Goal: Transaction & Acquisition: Purchase product/service

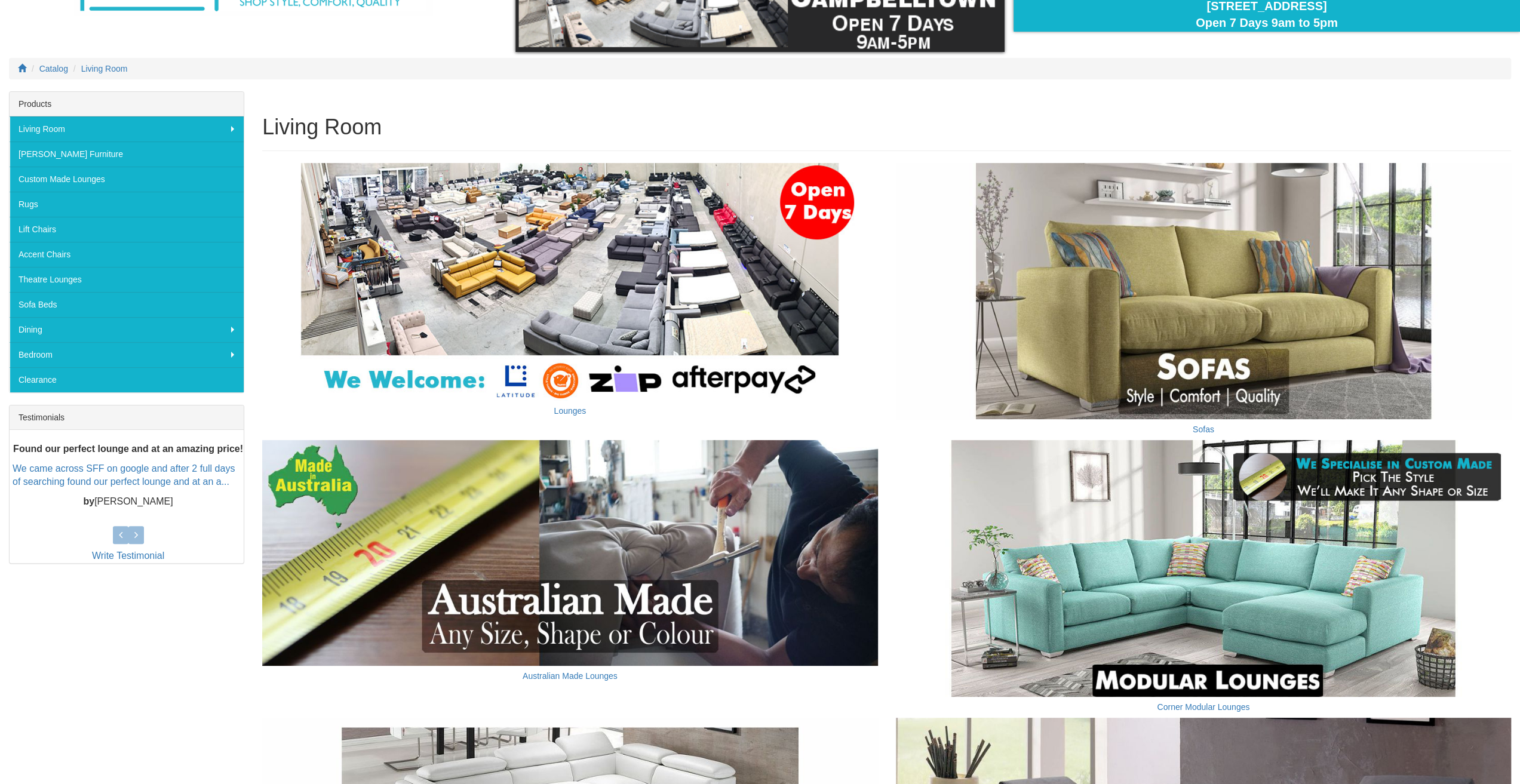
scroll to position [122, 0]
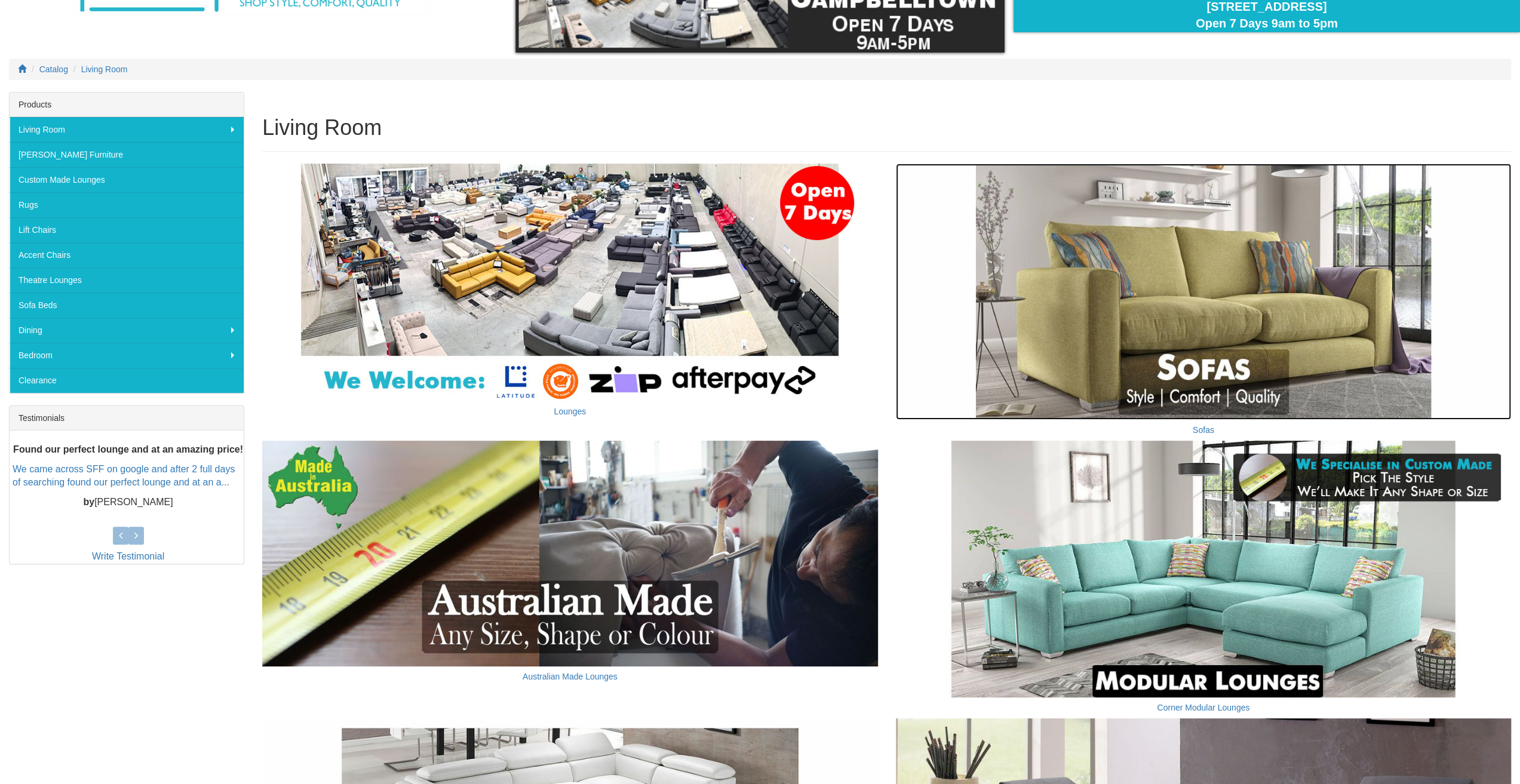
click at [1203, 315] on img at bounding box center [1204, 292] width 616 height 257
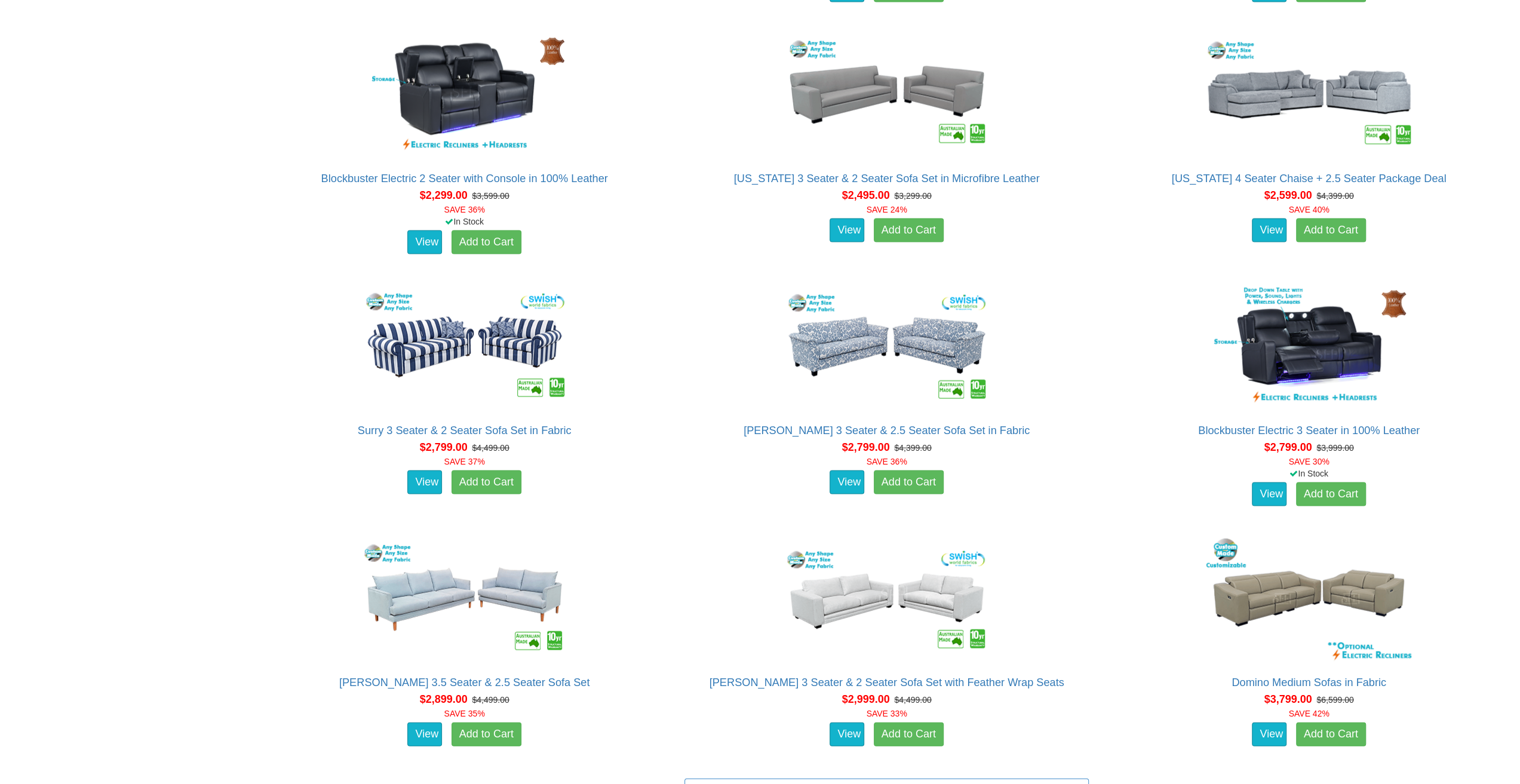
scroll to position [2320, 0]
click at [842, 480] on link "View" at bounding box center [847, 483] width 35 height 24
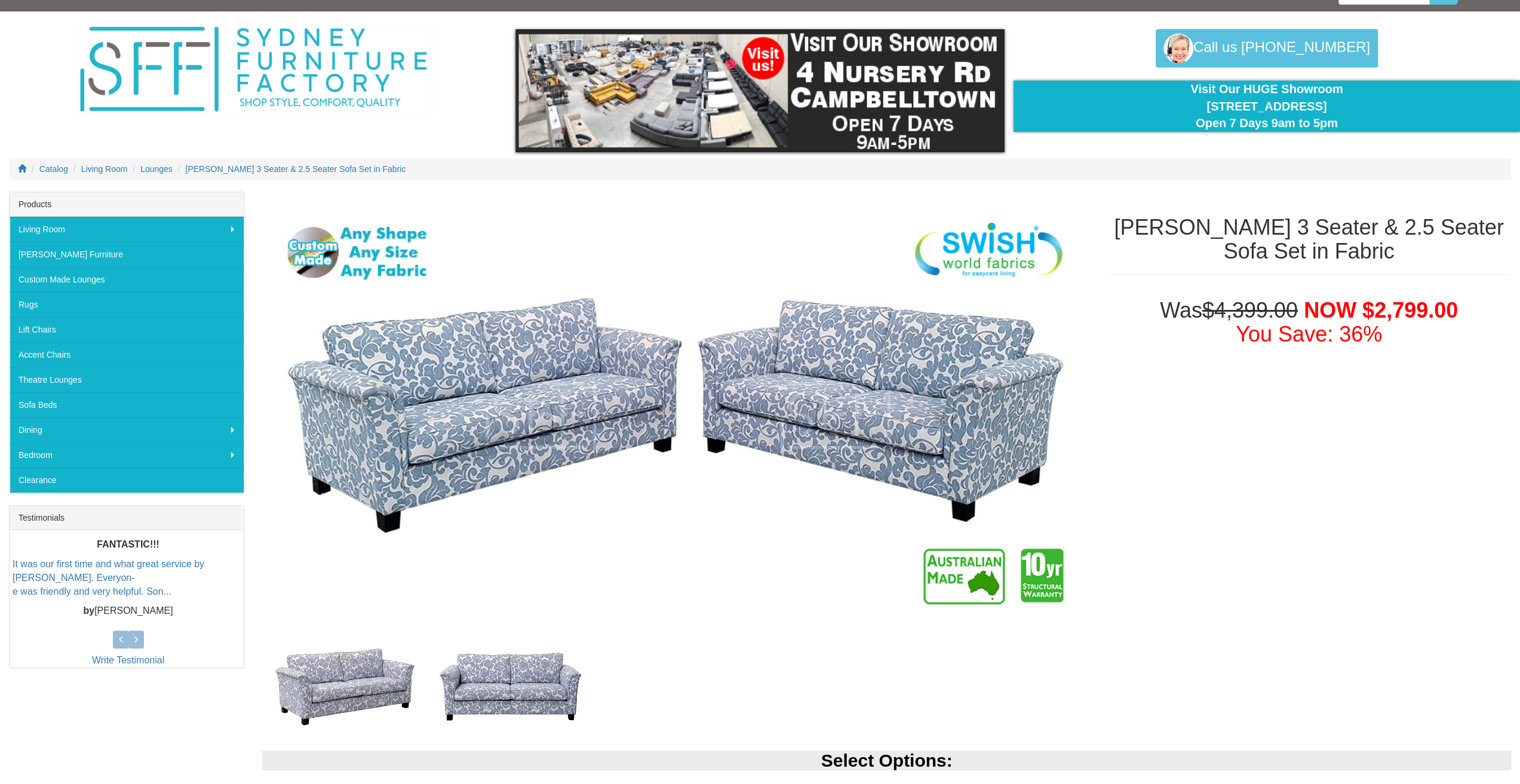
scroll to position [29, 0]
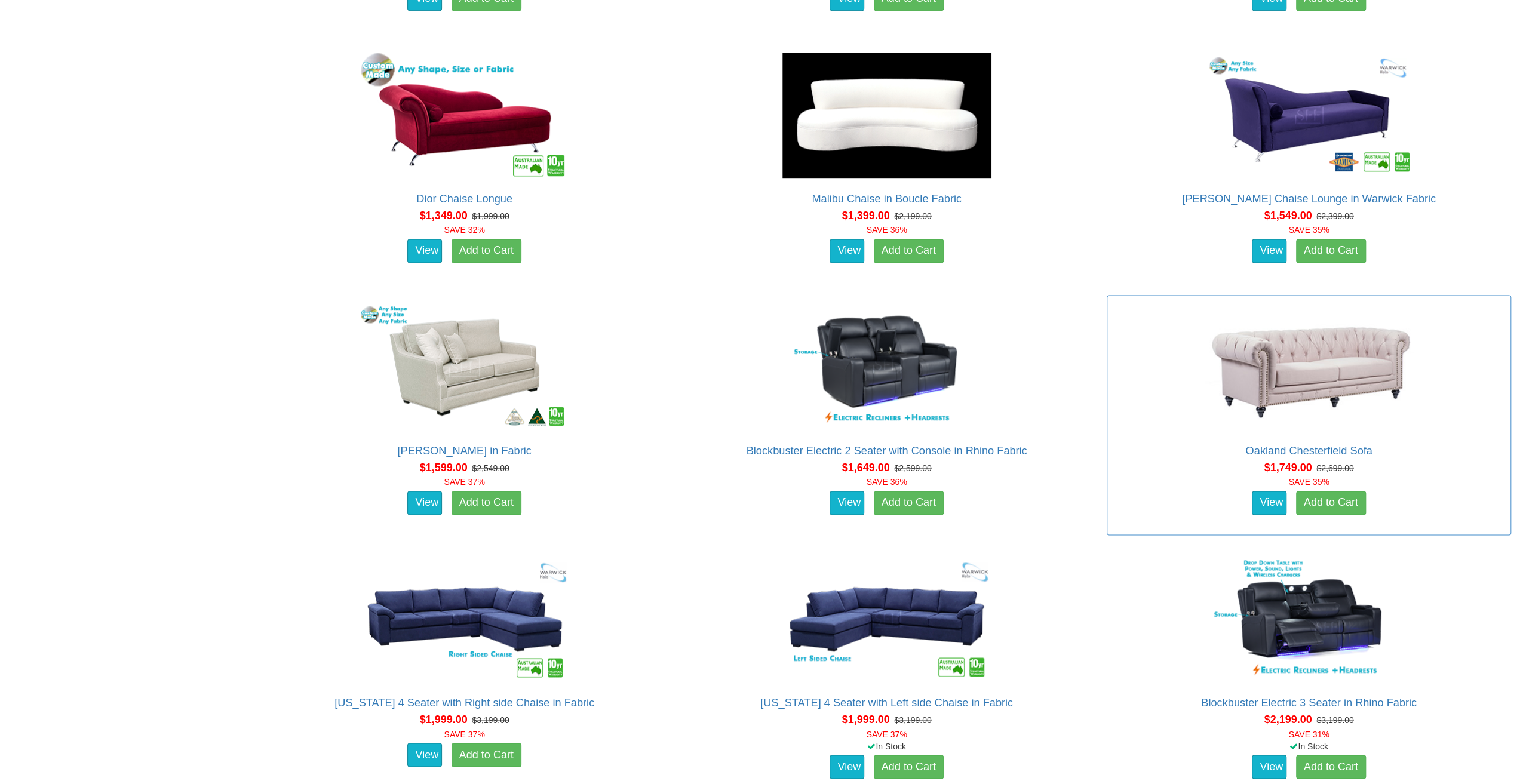
scroll to position [1543, 0]
click at [1342, 357] on img at bounding box center [1309, 367] width 215 height 132
